Goal: Navigation & Orientation: Find specific page/section

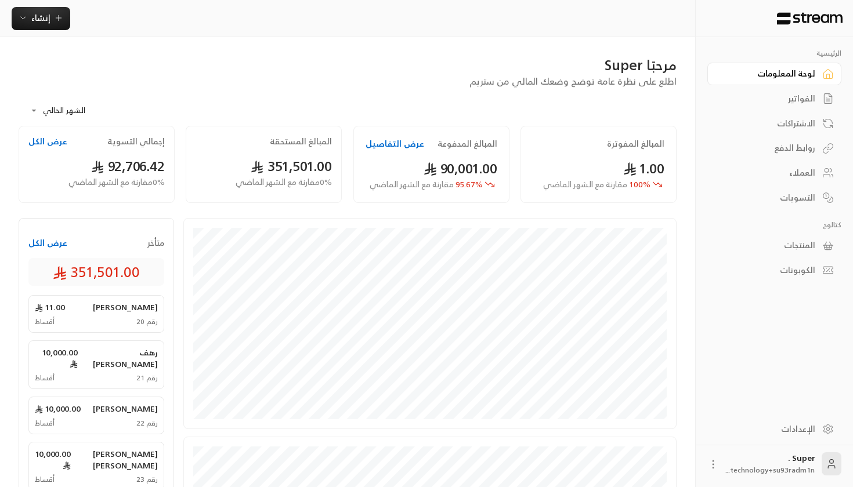
click at [774, 100] on div "الفواتير" at bounding box center [768, 99] width 93 height 12
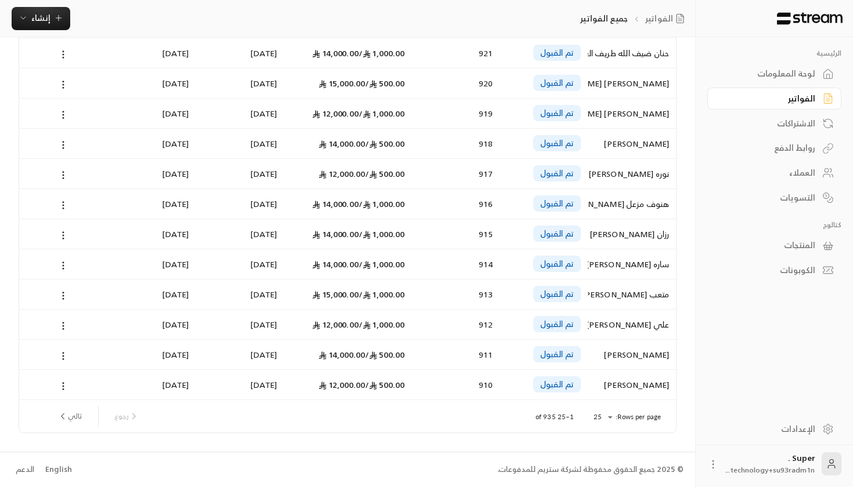
scroll to position [487, 0]
click at [558, 426] on div at bounding box center [426, 243] width 853 height 487
drag, startPoint x: 541, startPoint y: 414, endPoint x: 554, endPoint y: 413, distance: 13.4
click at [556, 414] on p "1–25 of 935" at bounding box center [555, 418] width 38 height 9
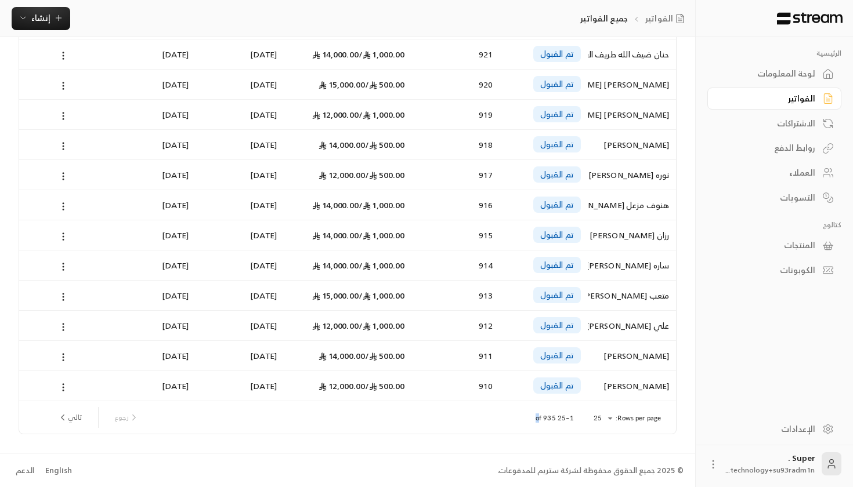
click at [556, 426] on div "Rows per page: 25 ** 1–25 of 935 [PERSON_NAME]" at bounding box center [347, 418] width 629 height 32
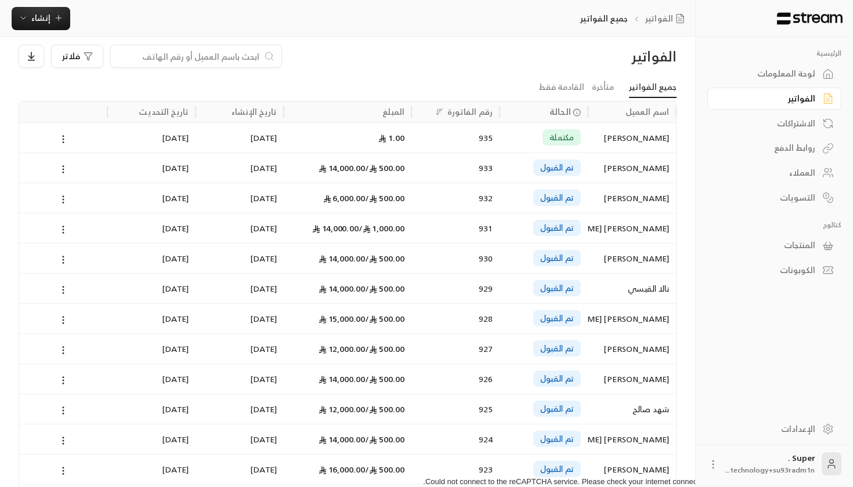
click at [764, 62] on div "لوحة المعلومات" at bounding box center [774, 72] width 134 height 25
click at [768, 64] on link "لوحة المعلومات" at bounding box center [774, 74] width 134 height 23
